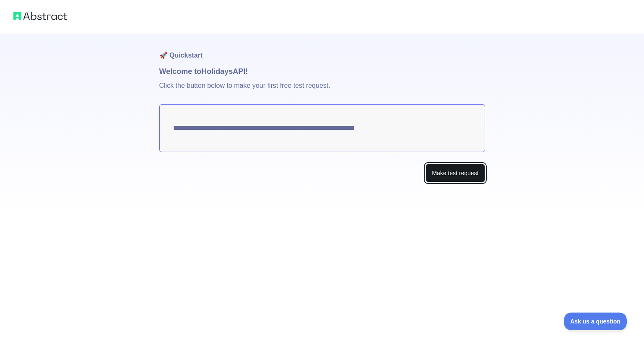
click at [441, 177] on button "Make test request" at bounding box center [455, 173] width 59 height 19
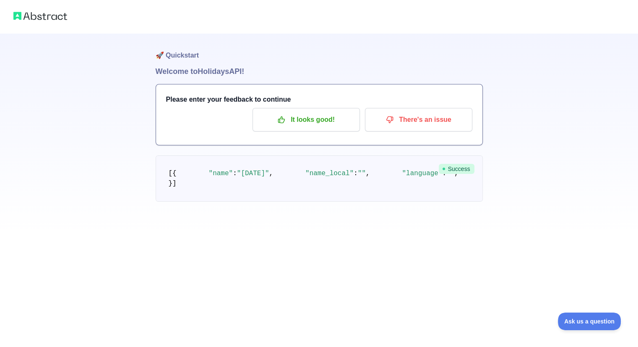
scroll to position [29, 0]
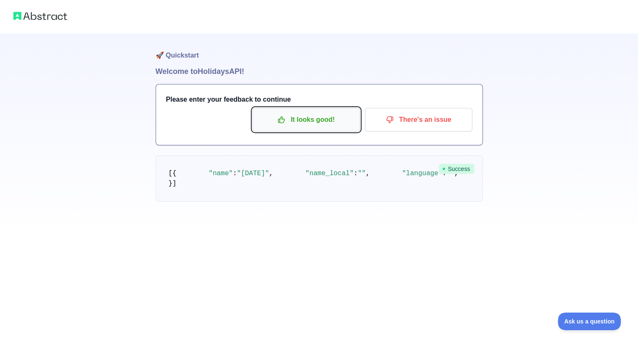
click at [310, 112] on p "It looks good!" at bounding box center [306, 119] width 95 height 14
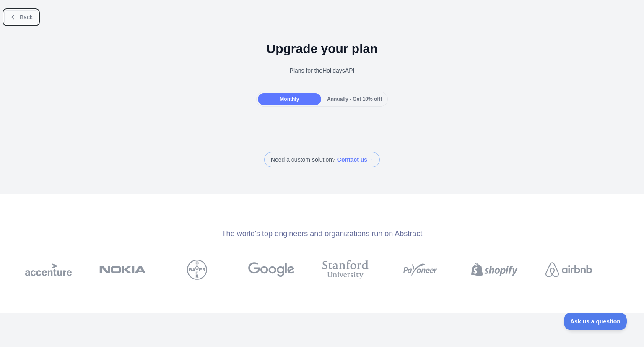
click at [20, 18] on span "Back" at bounding box center [26, 17] width 13 height 7
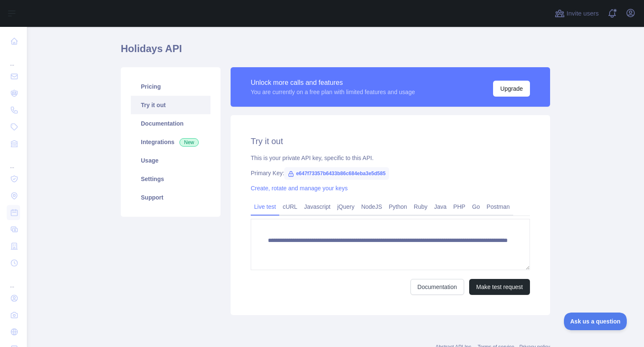
scroll to position [23, 0]
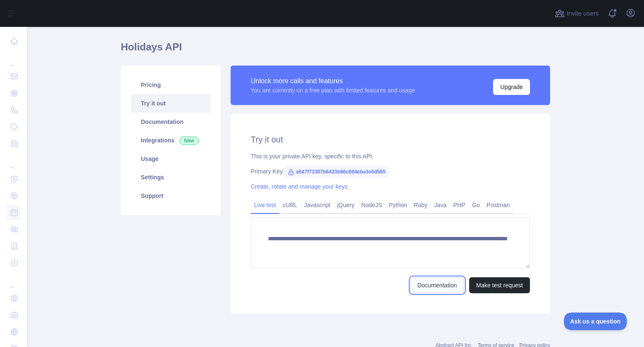
click at [418, 281] on link "Documentation" at bounding box center [438, 285] width 54 height 16
click at [378, 170] on span "e647f73357b6433b86c684eba3e5d585" at bounding box center [336, 171] width 105 height 13
drag, startPoint x: 384, startPoint y: 170, endPoint x: 290, endPoint y: 170, distance: 94.8
click at [290, 170] on span "e647f73357b6433b86c684eba3e5d585" at bounding box center [336, 171] width 105 height 13
copy span "e647f73357b6433b86c684eba3e5d585"
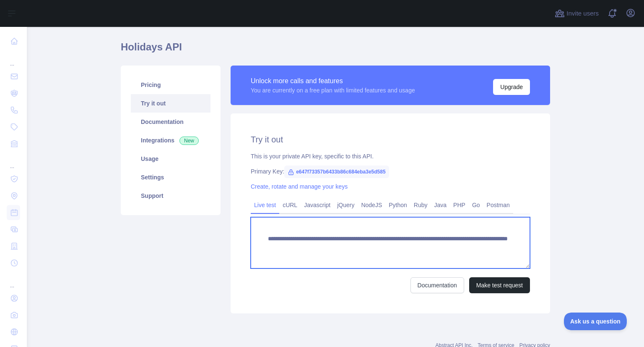
drag, startPoint x: 289, startPoint y: 256, endPoint x: 237, endPoint y: 234, distance: 56.4
click at [237, 234] on div "**********" at bounding box center [391, 213] width 320 height 200
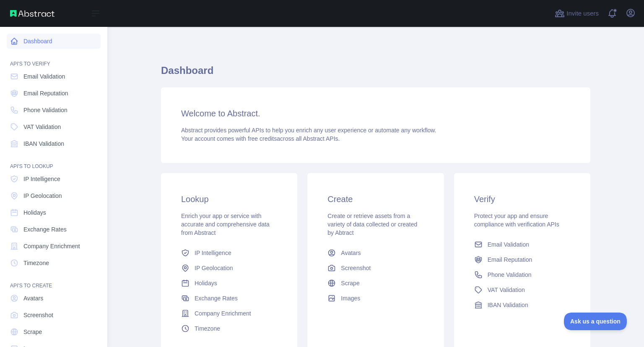
click at [37, 42] on link "Dashboard" at bounding box center [54, 41] width 94 height 15
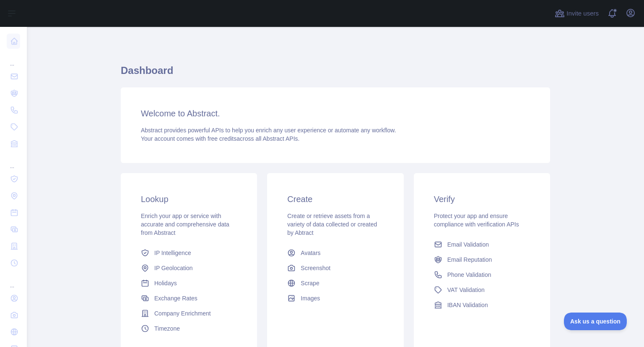
click at [201, 112] on h3 "Welcome to Abstract." at bounding box center [335, 113] width 389 height 12
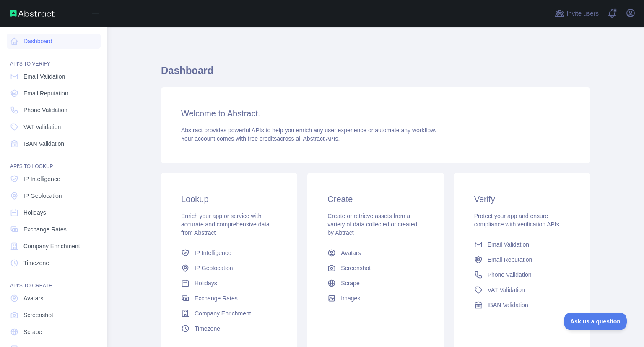
click at [13, 8] on div "Open sidebar" at bounding box center [53, 13] width 107 height 27
